Goal: Transaction & Acquisition: Download file/media

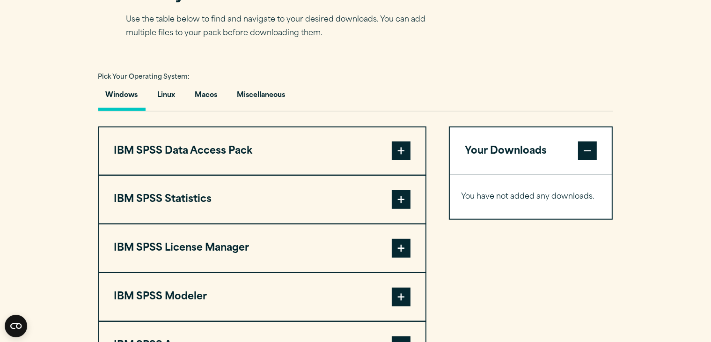
scroll to position [619, 0]
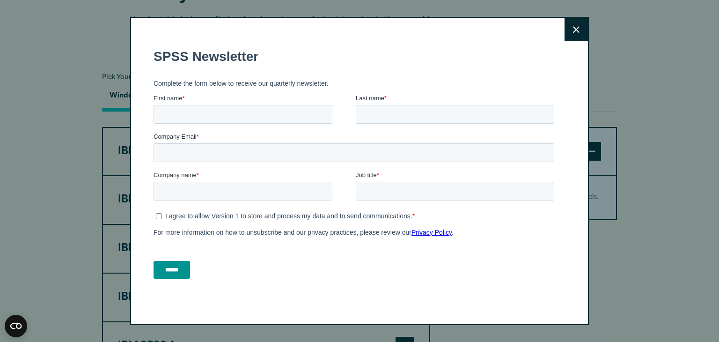
click at [574, 30] on icon at bounding box center [576, 29] width 7 height 7
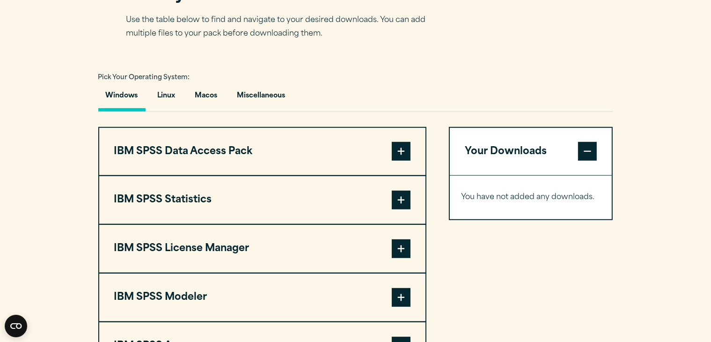
click at [298, 173] on button "IBM SPSS Data Access Pack" at bounding box center [262, 152] width 326 height 48
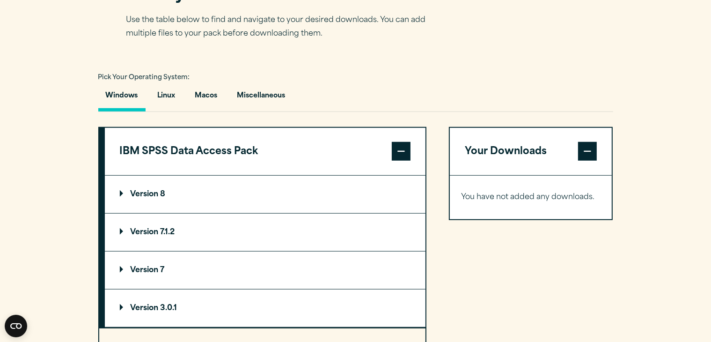
click at [37, 192] on section "Select your software downloads Use the table below to find and navigate to your…" at bounding box center [355, 253] width 711 height 600
click at [391, 171] on button "IBM SPSS Data Access Pack" at bounding box center [265, 152] width 320 height 48
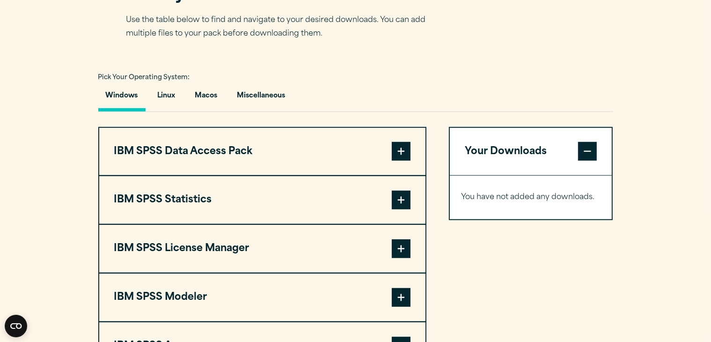
click at [400, 209] on span at bounding box center [401, 199] width 19 height 19
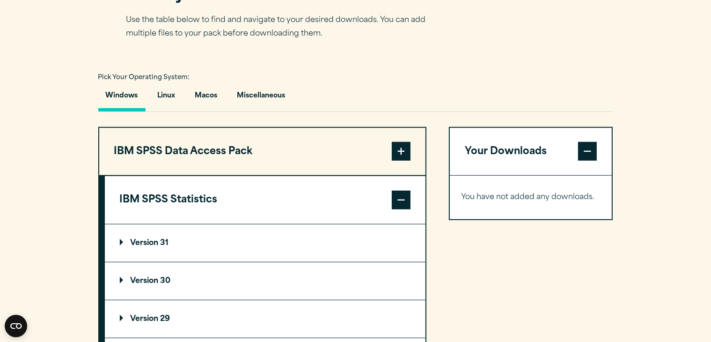
click at [269, 292] on summary "Version 30" at bounding box center [265, 280] width 320 height 37
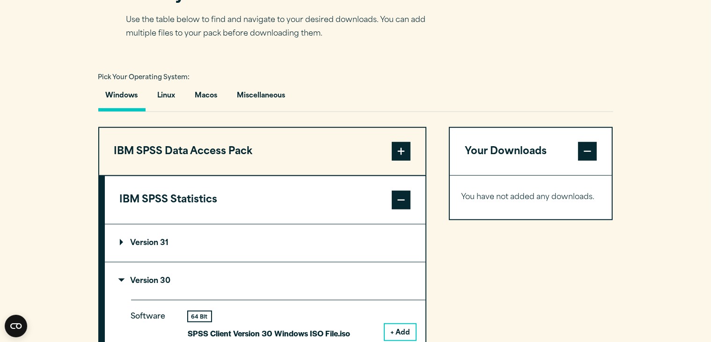
click at [225, 297] on summary "Version 30" at bounding box center [265, 280] width 320 height 37
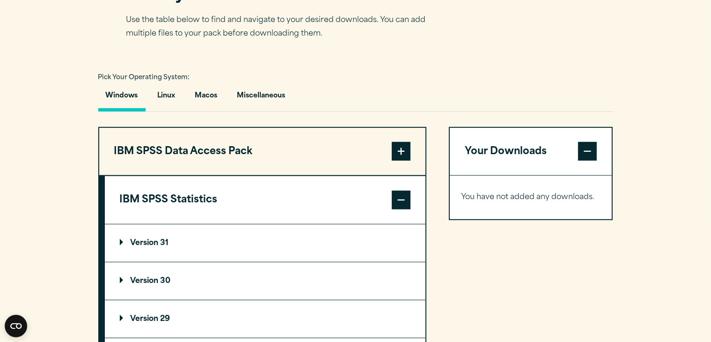
click at [225, 297] on summary "Version 30" at bounding box center [265, 280] width 320 height 37
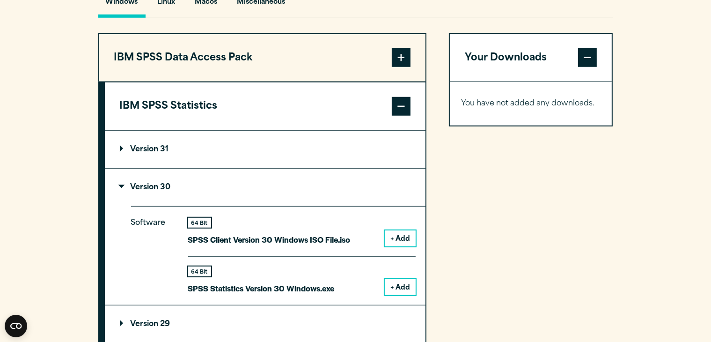
scroll to position [732, 0]
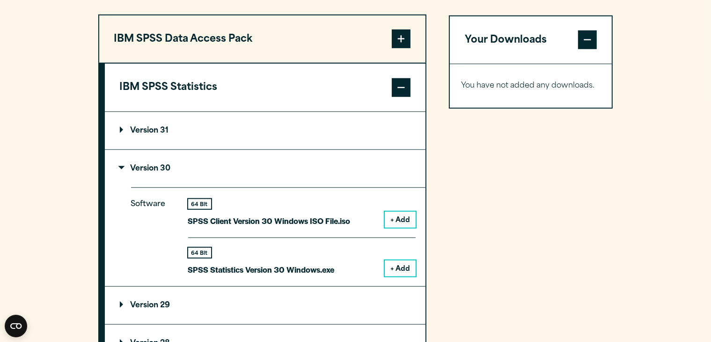
click at [406, 276] on button "+ Add" at bounding box center [400, 268] width 31 height 16
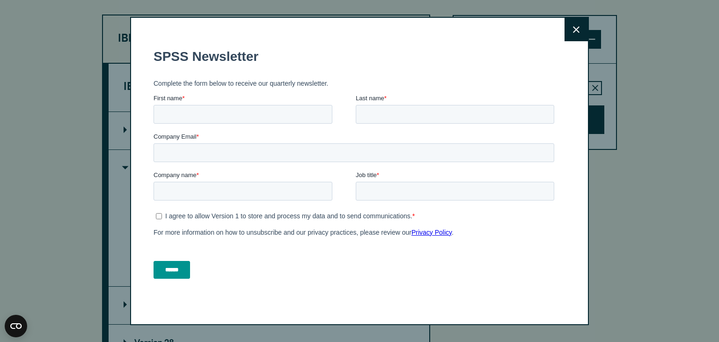
click at [570, 23] on button "Close" at bounding box center [575, 29] width 23 height 23
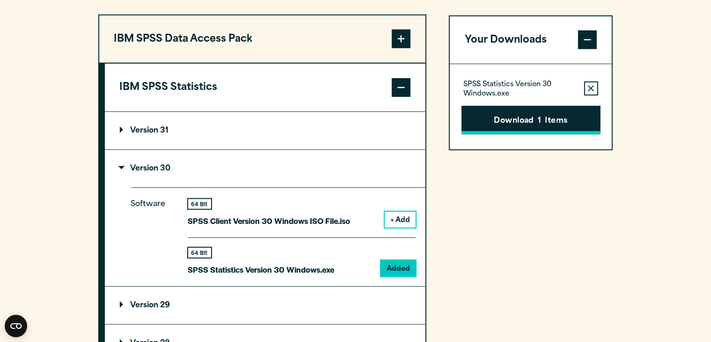
click at [523, 134] on button "Download 1 Items" at bounding box center [530, 119] width 139 height 29
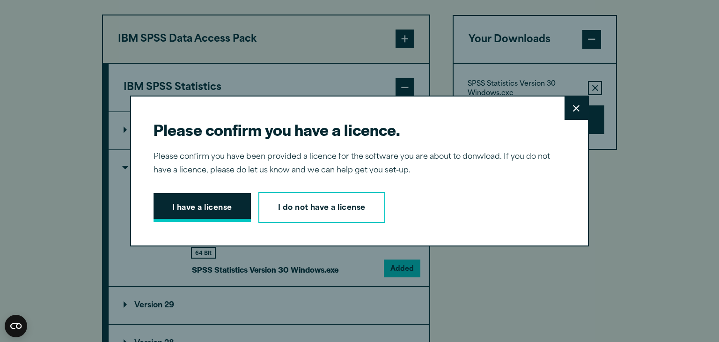
click at [196, 207] on button "I have a license" at bounding box center [201, 207] width 97 height 29
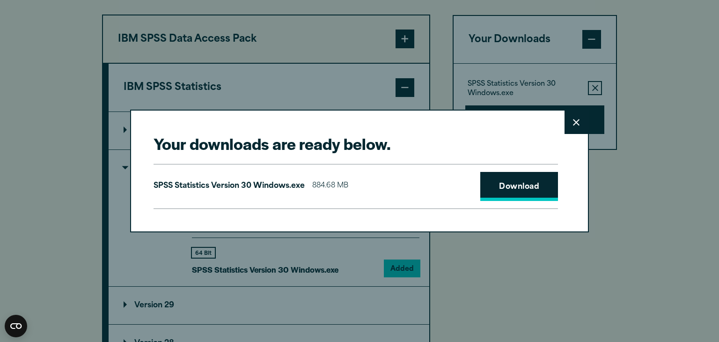
click at [499, 178] on link "Download" at bounding box center [519, 186] width 78 height 29
click at [578, 124] on icon at bounding box center [576, 122] width 7 height 7
